Goal: Task Accomplishment & Management: Use online tool/utility

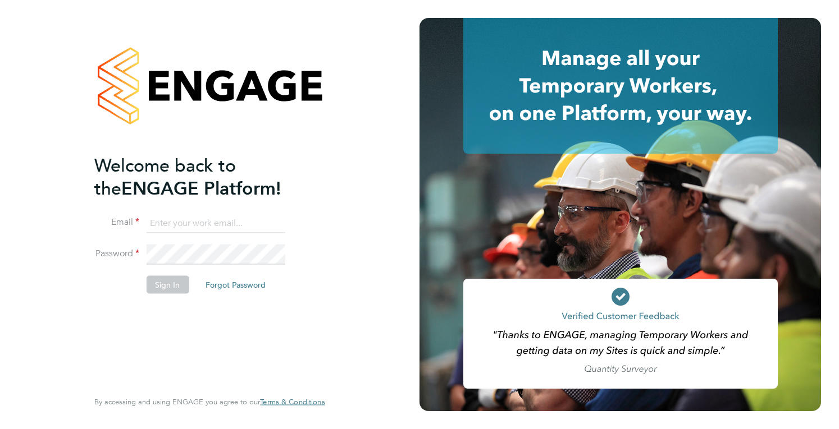
type input "[PERSON_NAME][EMAIL_ADDRESS][DOMAIN_NAME]"
click at [159, 284] on button "Sign In" at bounding box center [167, 285] width 43 height 18
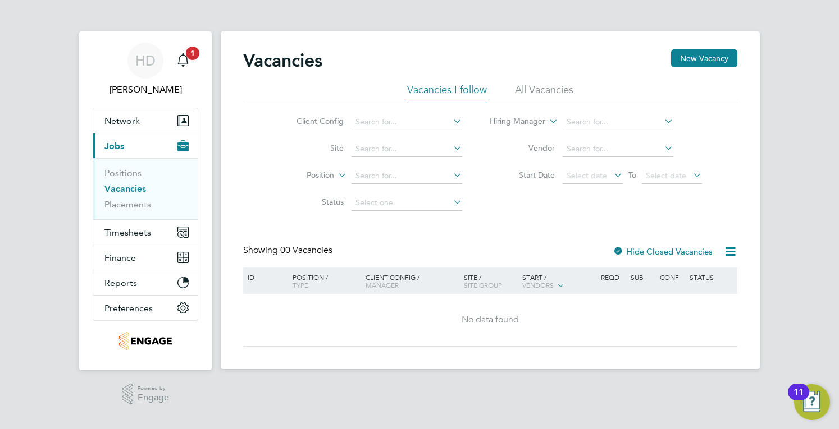
click at [738, 254] on div "Vacancies New Vacancy Vacancies I follow All Vacancies Client Config Site Posit…" at bounding box center [490, 200] width 539 height 338
click at [729, 249] on icon at bounding box center [730, 252] width 14 height 14
click at [111, 227] on span "Timesheets" at bounding box center [127, 232] width 47 height 11
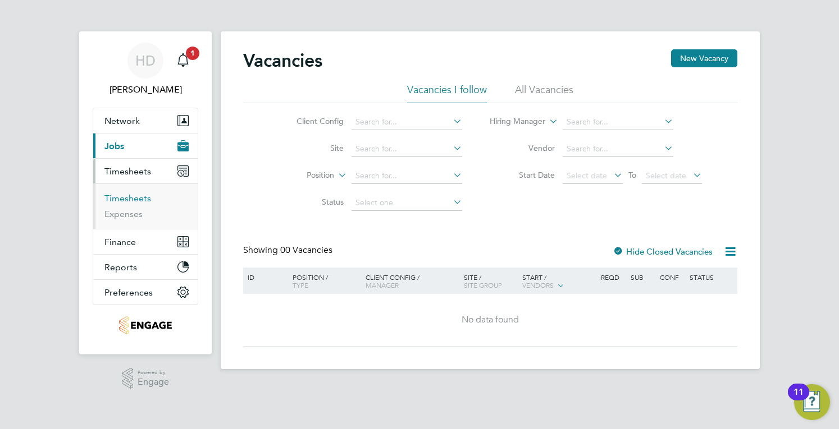
click at [113, 193] on link "Timesheets" at bounding box center [127, 198] width 47 height 11
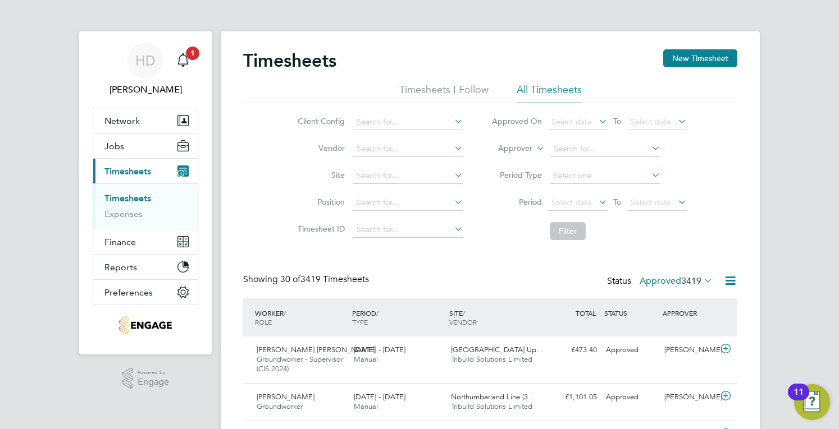
click at [648, 282] on label "Approved 3419" at bounding box center [675, 281] width 73 height 11
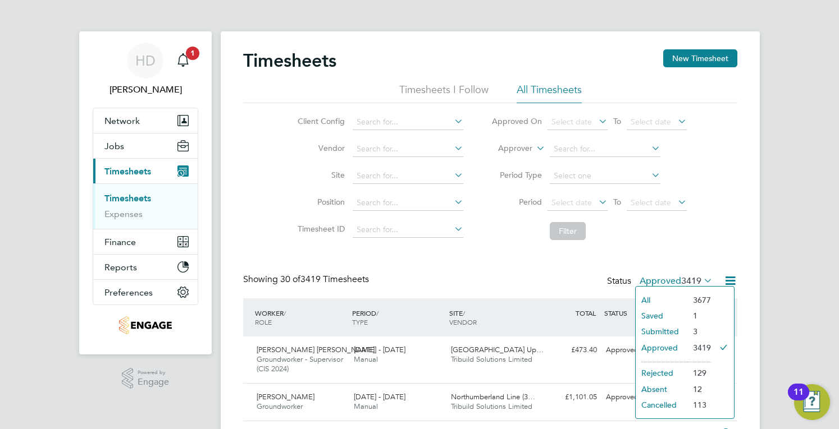
click at [658, 333] on li "Submitted" at bounding box center [662, 332] width 52 height 16
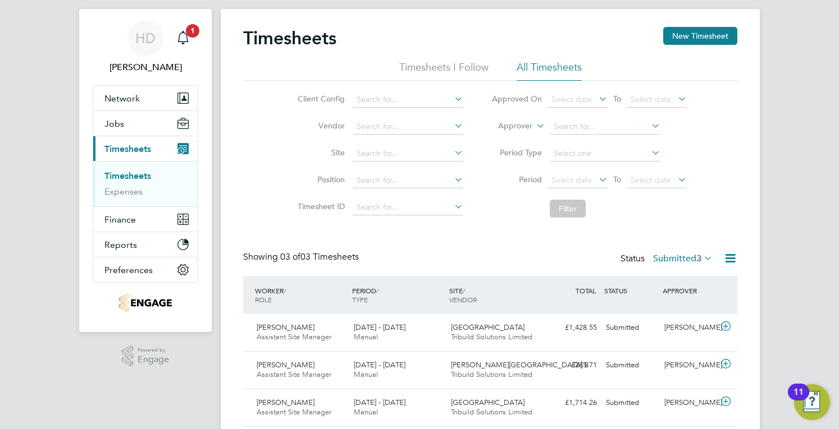
scroll to position [59, 0]
